Goal: Transaction & Acquisition: Purchase product/service

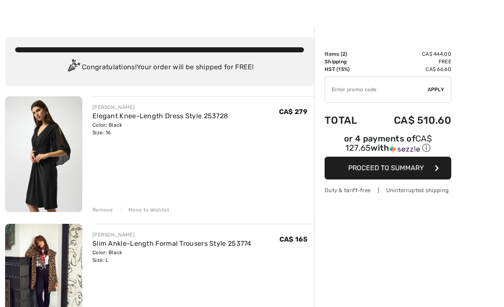
scroll to position [15, 0]
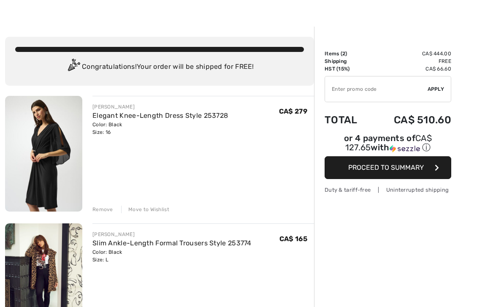
click at [161, 244] on link "Slim Ankle-Length Formal Trousers Style 253774" at bounding box center [171, 243] width 159 height 8
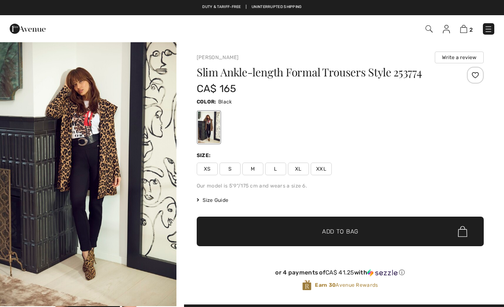
checkbox input "true"
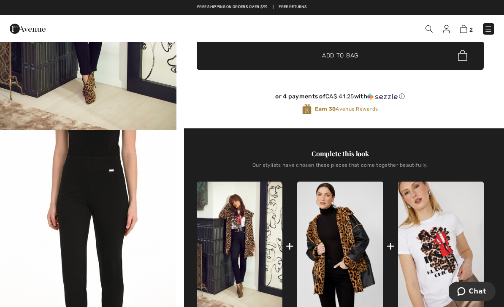
scroll to position [175, 0]
click at [467, 30] on img at bounding box center [463, 29] width 7 height 8
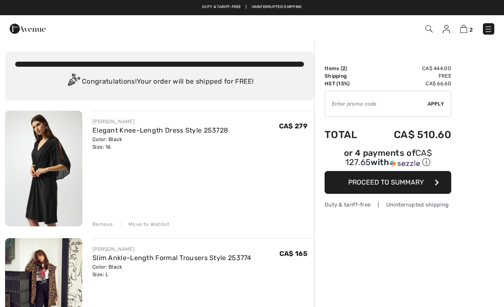
click at [103, 220] on div "Remove Move to Wishlist" at bounding box center [202, 223] width 221 height 9
click at [104, 223] on div "Remove" at bounding box center [102, 224] width 21 height 8
